Goal: Entertainment & Leisure: Browse casually

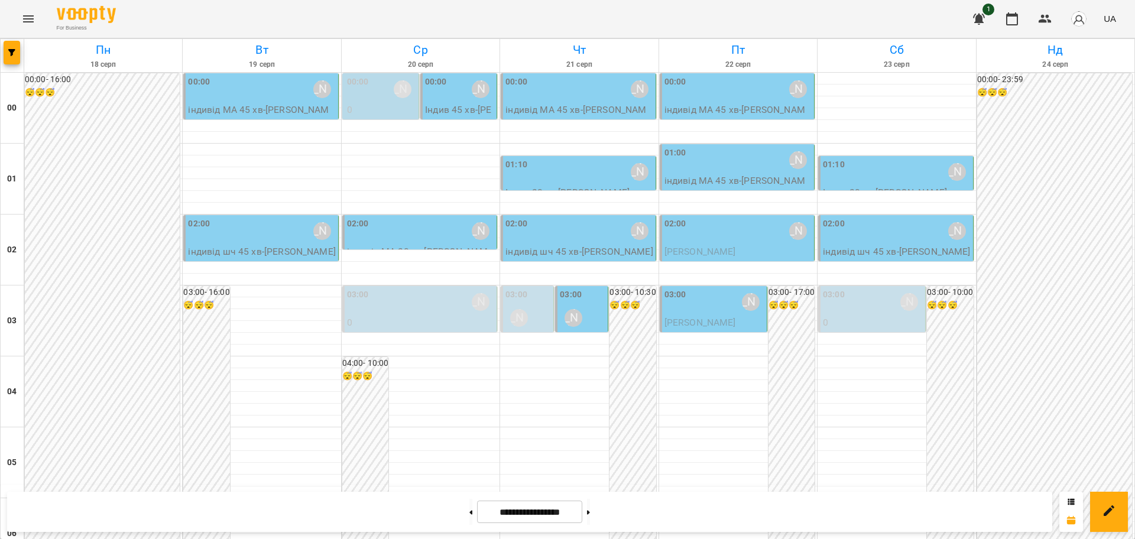
scroll to position [1289, 0]
click at [20, 18] on button "Menu" at bounding box center [28, 19] width 28 height 28
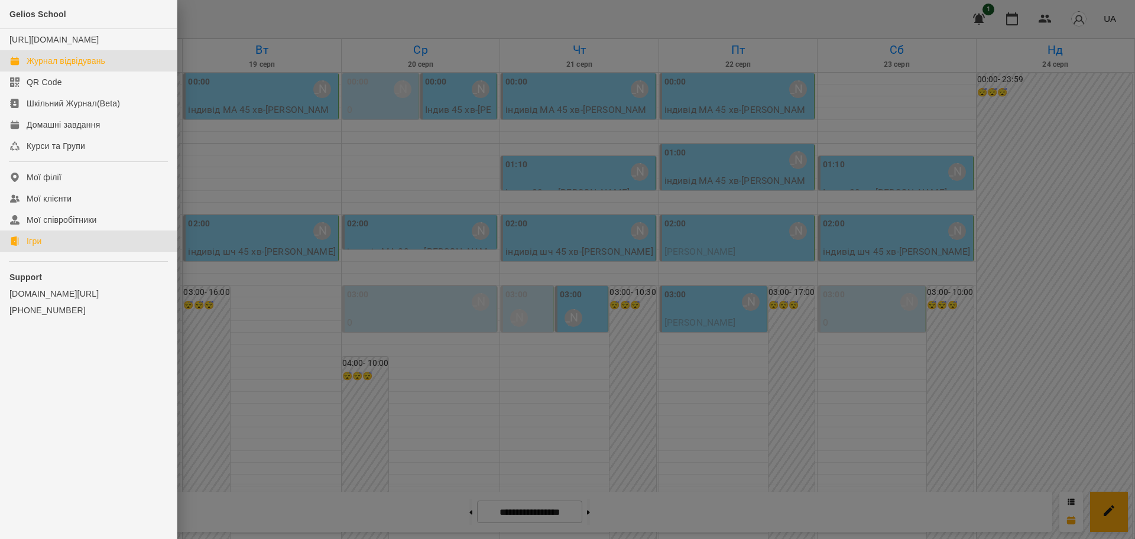
drag, startPoint x: 22, startPoint y: 250, endPoint x: 482, endPoint y: 166, distance: 468.0
click at [22, 251] on link "Ігри" at bounding box center [88, 241] width 177 height 21
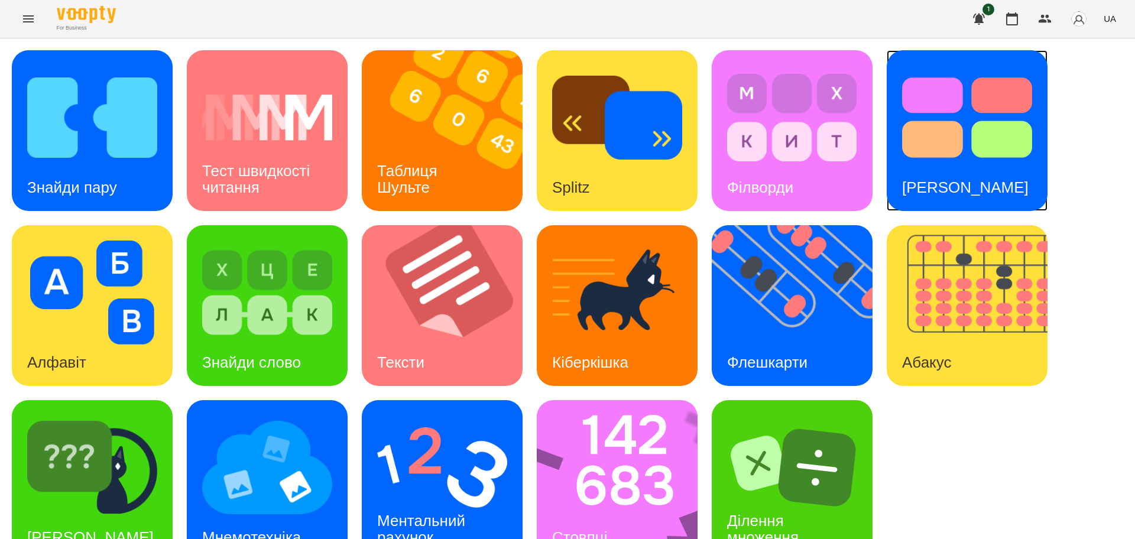
click at [902, 90] on img at bounding box center [967, 118] width 130 height 104
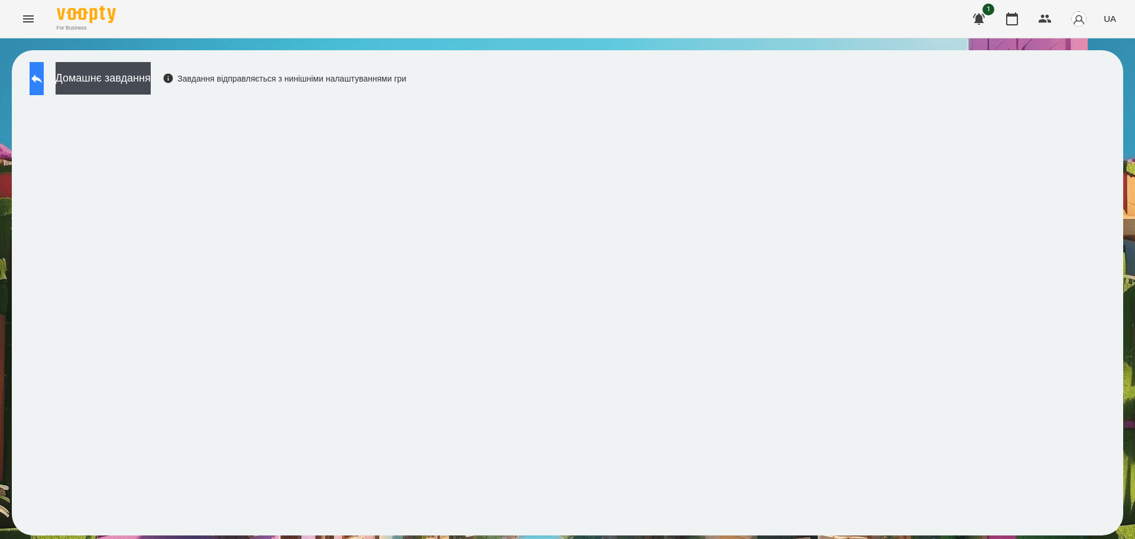
click at [42, 82] on icon at bounding box center [37, 79] width 14 height 14
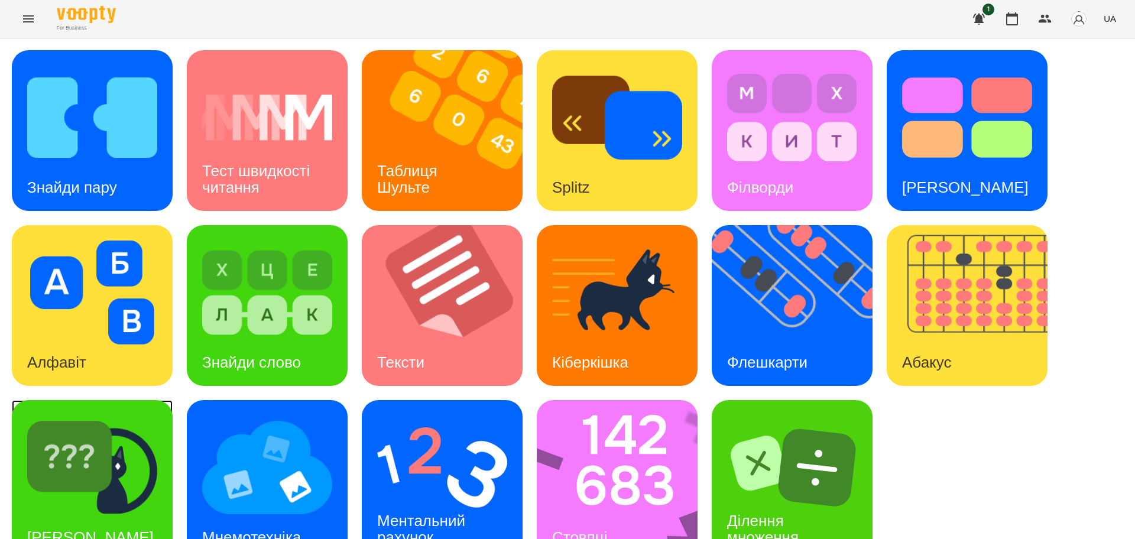
click at [154, 455] on img at bounding box center [92, 468] width 130 height 104
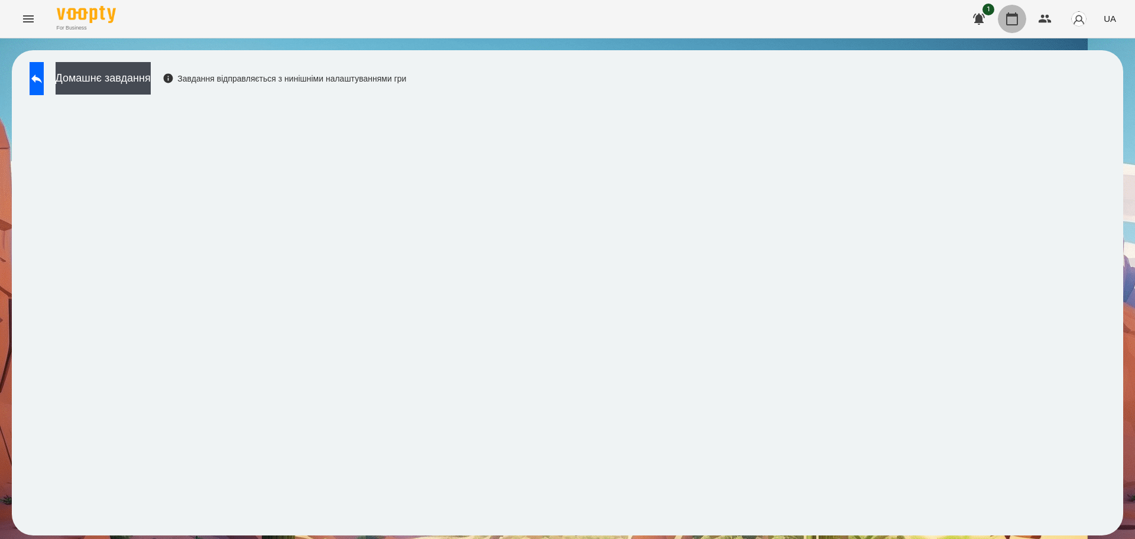
click at [1015, 18] on icon "button" at bounding box center [1012, 19] width 14 height 14
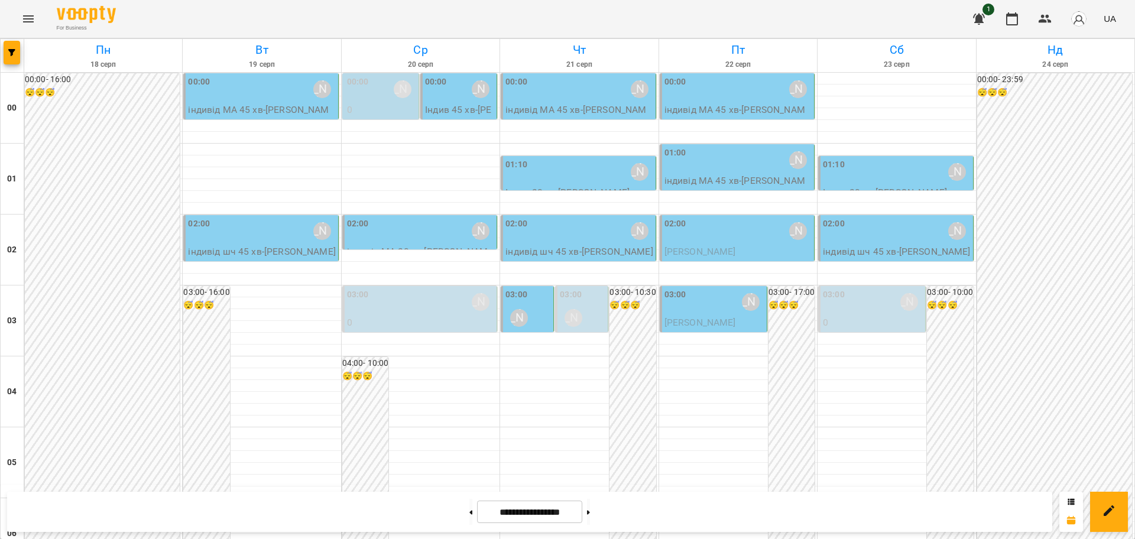
scroll to position [1289, 0]
